Goal: Obtain resource: Download file/media

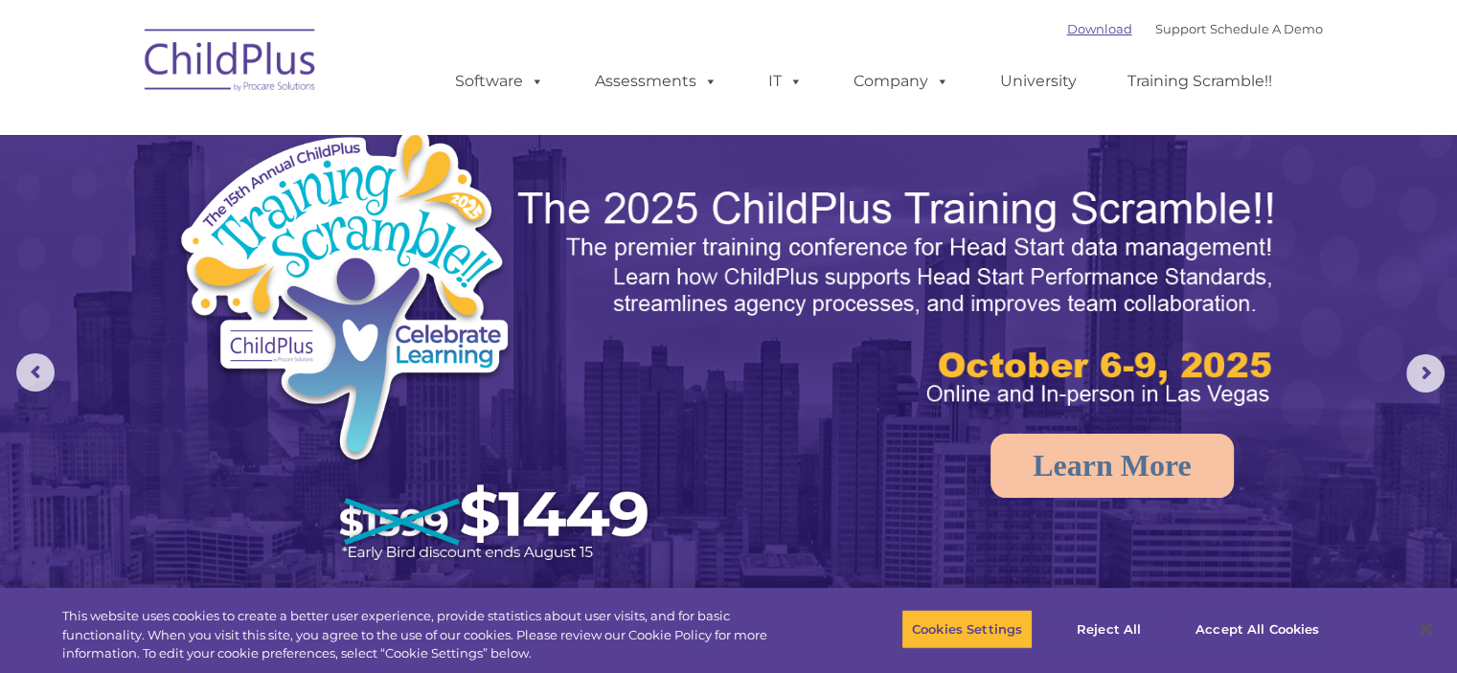
select select "MEDIUM"
click at [1067, 29] on link "Download" at bounding box center [1099, 28] width 65 height 15
click at [1077, 33] on link "Download" at bounding box center [1099, 28] width 65 height 15
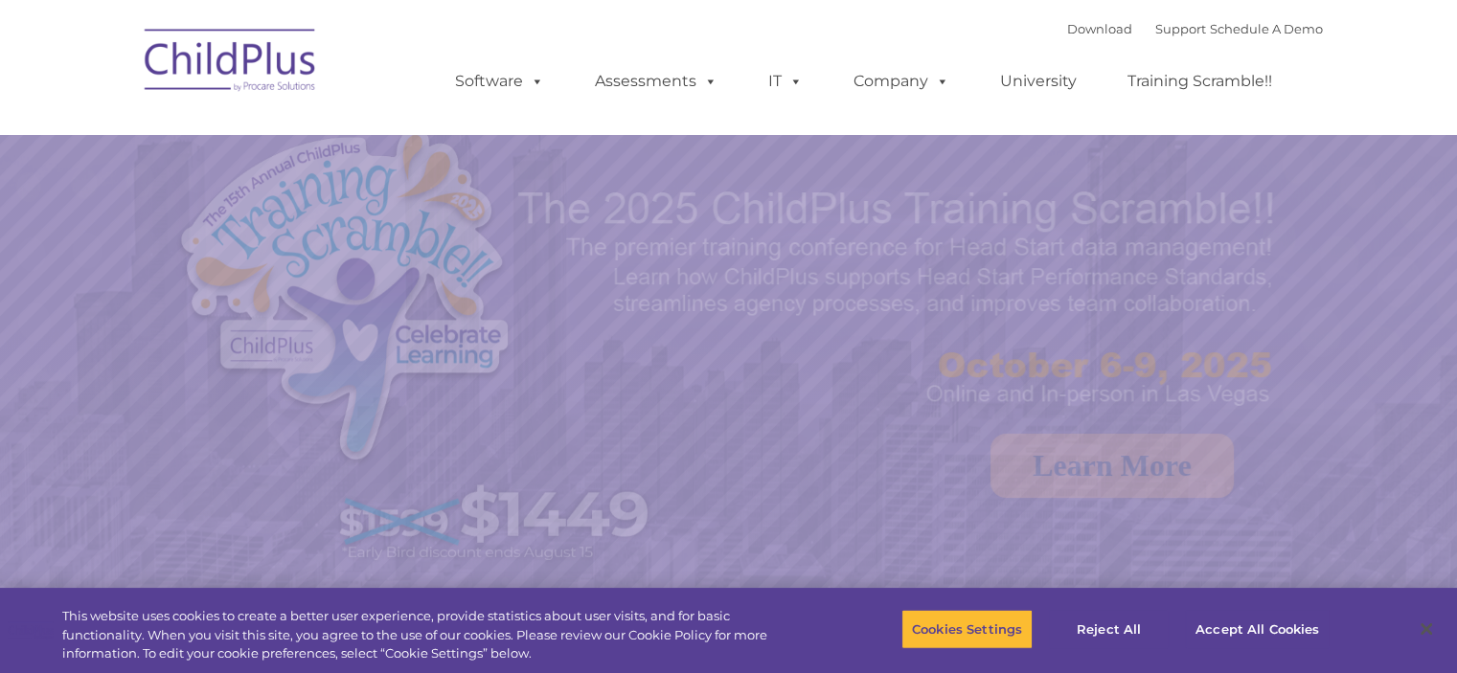
select select "MEDIUM"
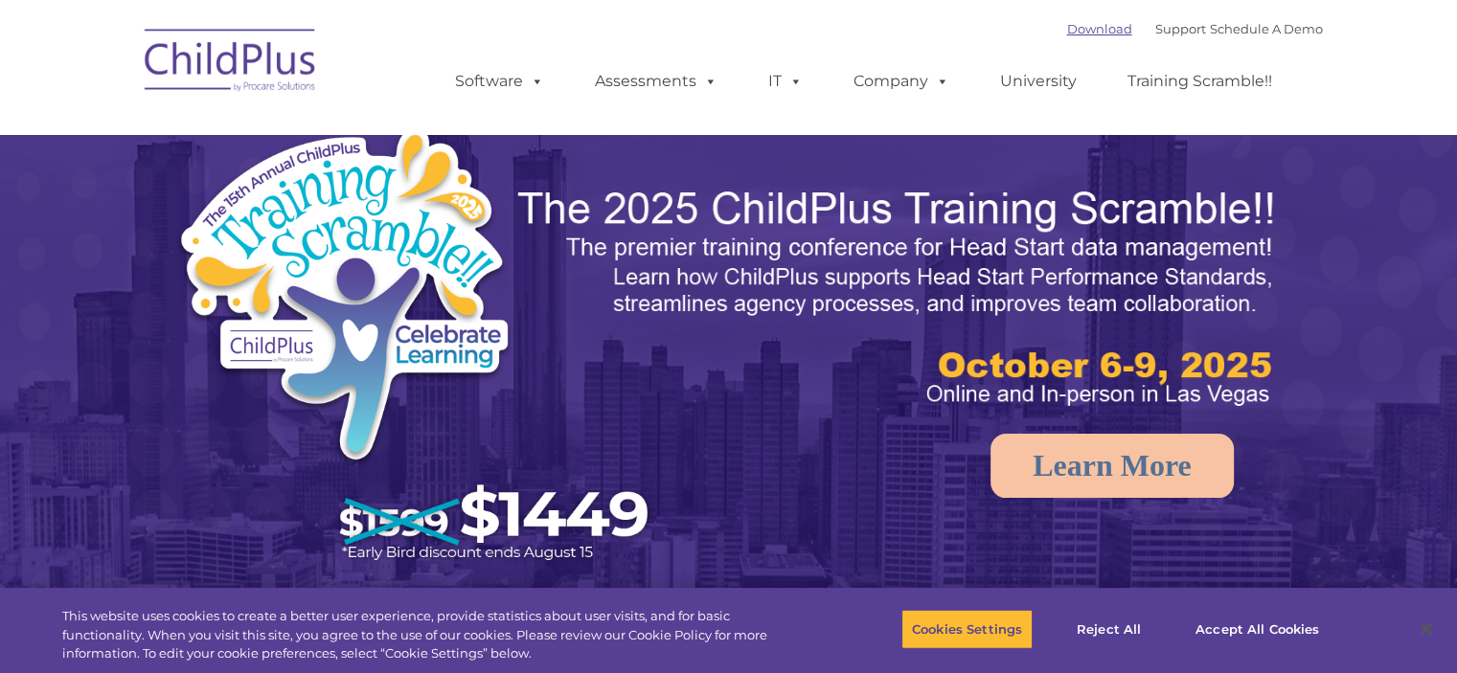
click at [1075, 35] on link "Download" at bounding box center [1099, 28] width 65 height 15
